Goal: Register for event/course

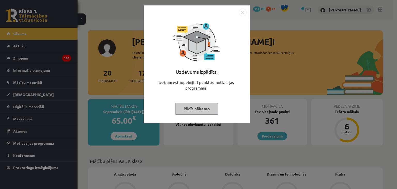
click at [241, 12] on img "Close" at bounding box center [243, 13] width 8 height 8
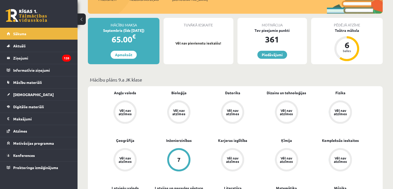
scroll to position [129, 0]
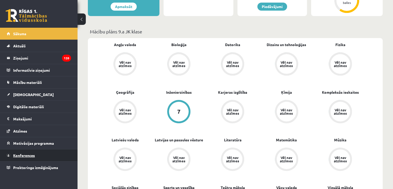
click at [38, 159] on link "Konferences" at bounding box center [39, 155] width 64 height 12
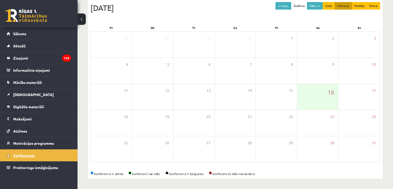
scroll to position [58, 0]
click at [313, 6] on button "Nāk. >>" at bounding box center [315, 5] width 16 height 7
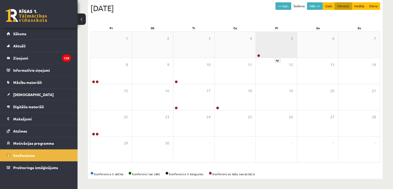
click at [268, 38] on div "5" at bounding box center [276, 45] width 41 height 26
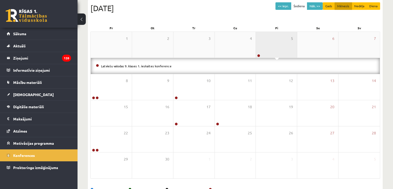
click at [268, 38] on div "5" at bounding box center [276, 45] width 41 height 26
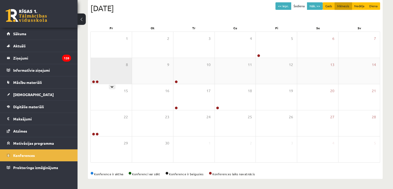
click at [105, 74] on div "8" at bounding box center [111, 71] width 41 height 26
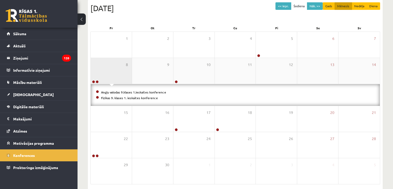
click at [105, 74] on div "8" at bounding box center [111, 71] width 41 height 26
